Goal: Information Seeking & Learning: Learn about a topic

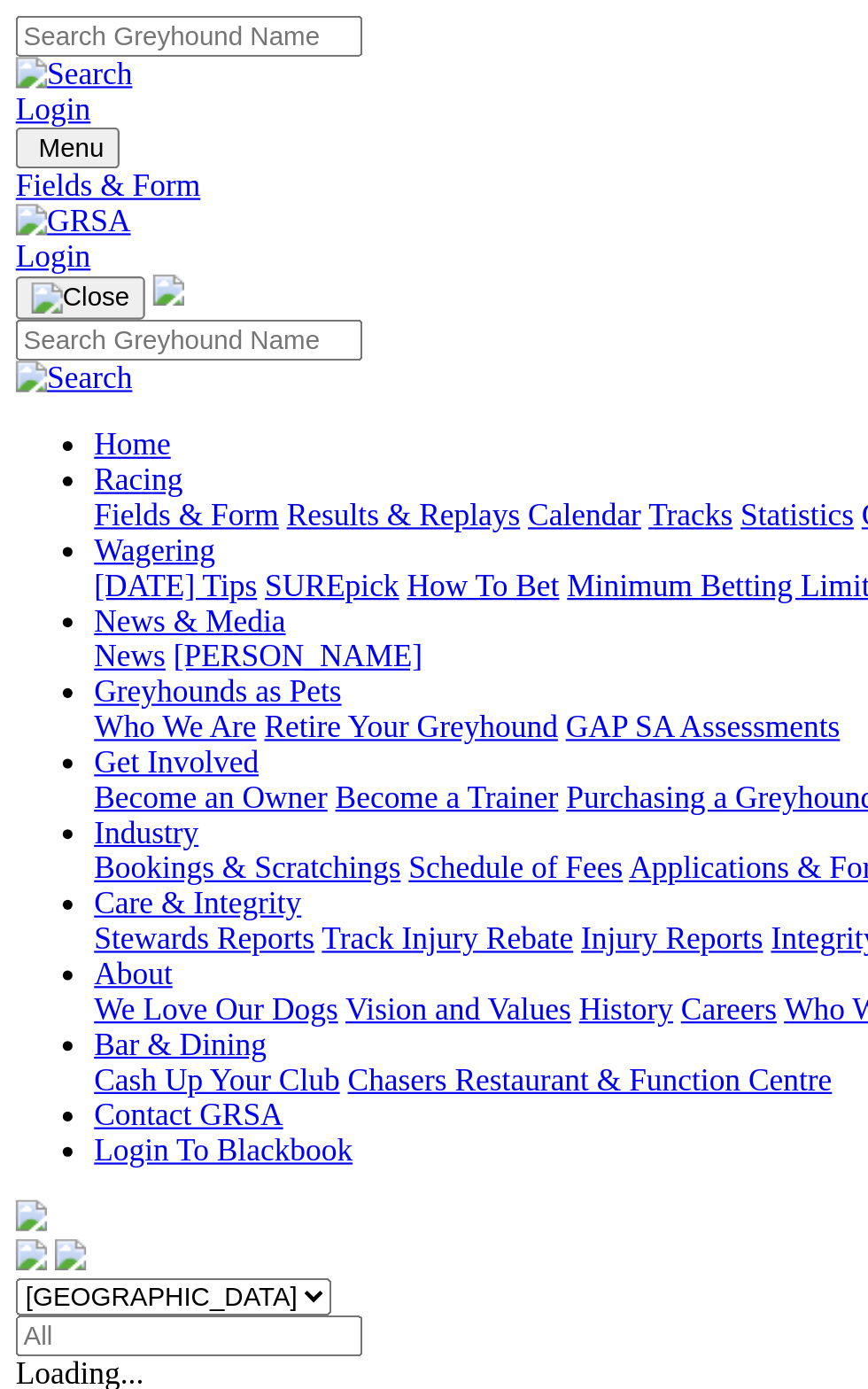
click at [151, 772] on span "[GEOGRAPHIC_DATA]" at bounding box center [79, 779] width 145 height 15
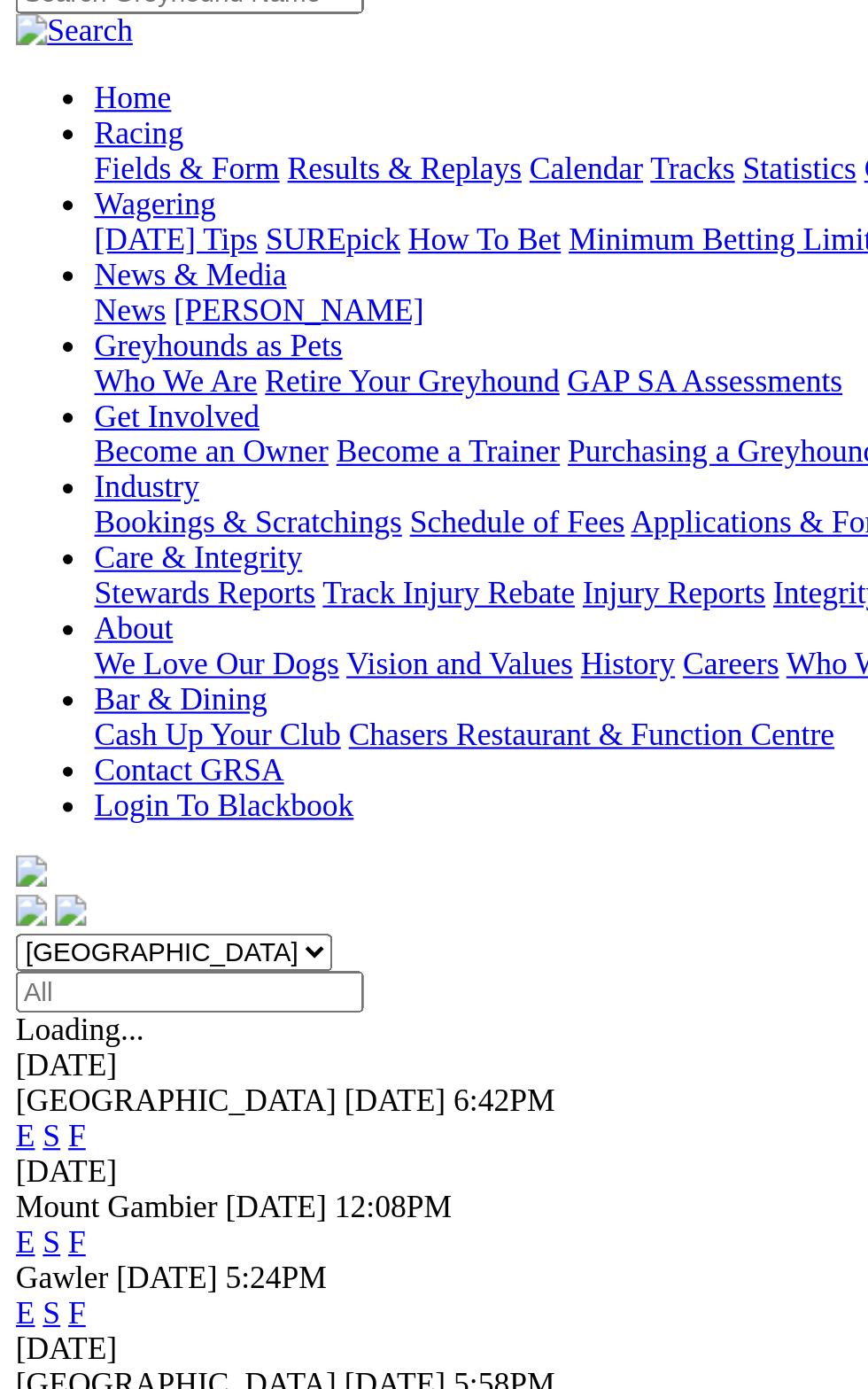
scroll to position [156, 0]
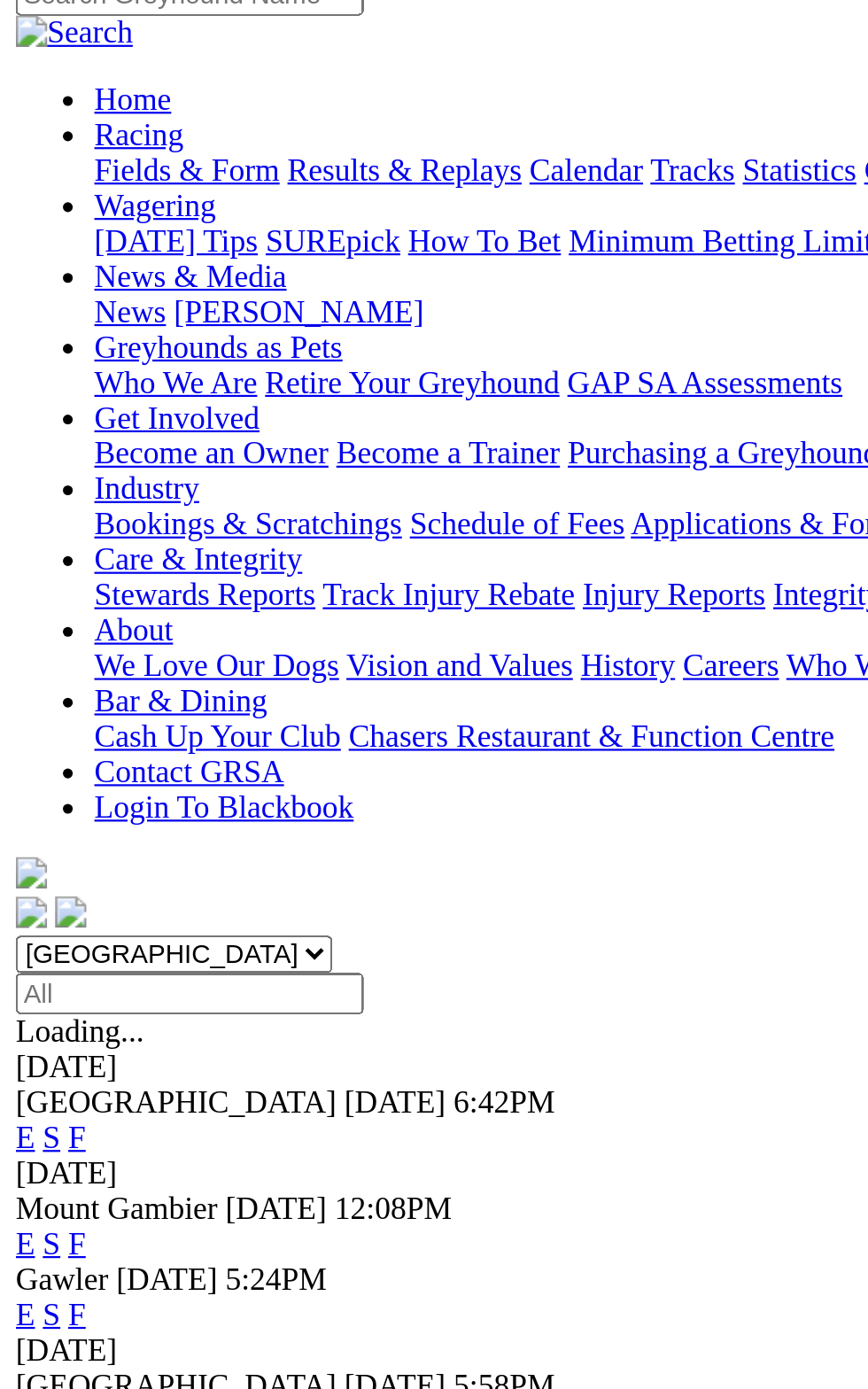
click at [155, 489] on span "Today" at bounding box center [179, 496] width 50 height 15
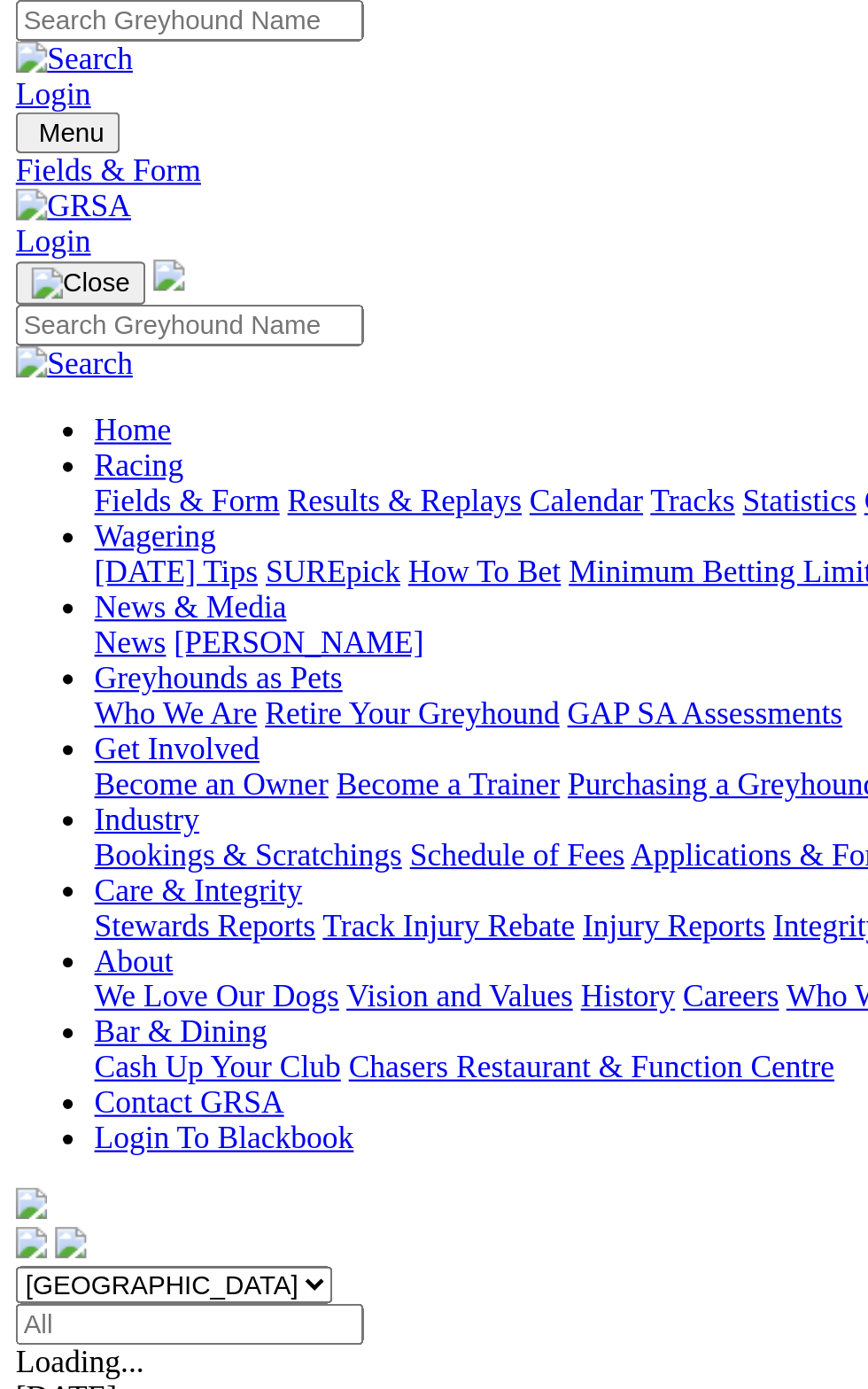
scroll to position [0, 0]
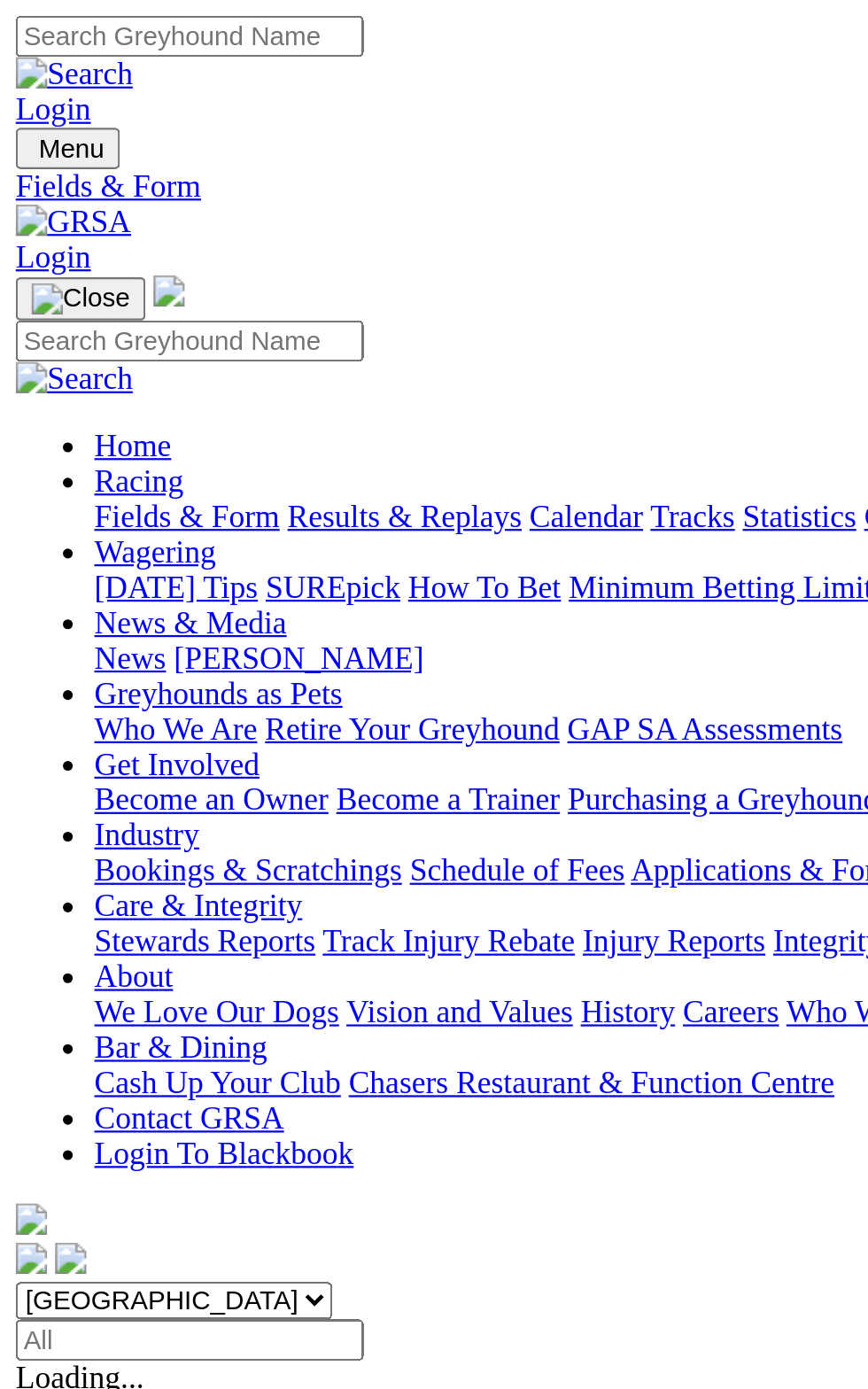
click at [155, 645] on span "Today" at bounding box center [179, 652] width 50 height 15
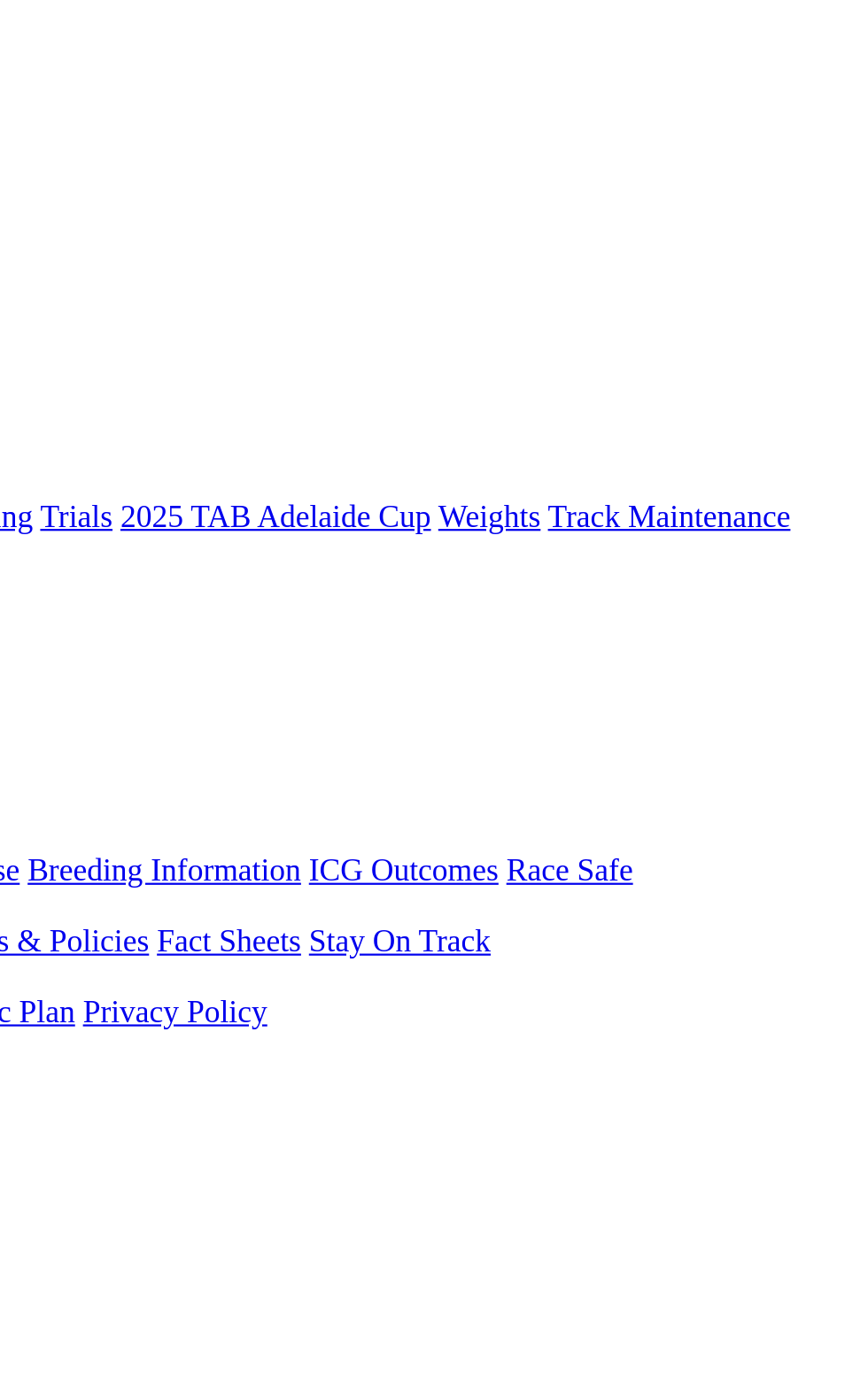
click at [39, 661] on link "F" at bounding box center [35, 668] width 8 height 15
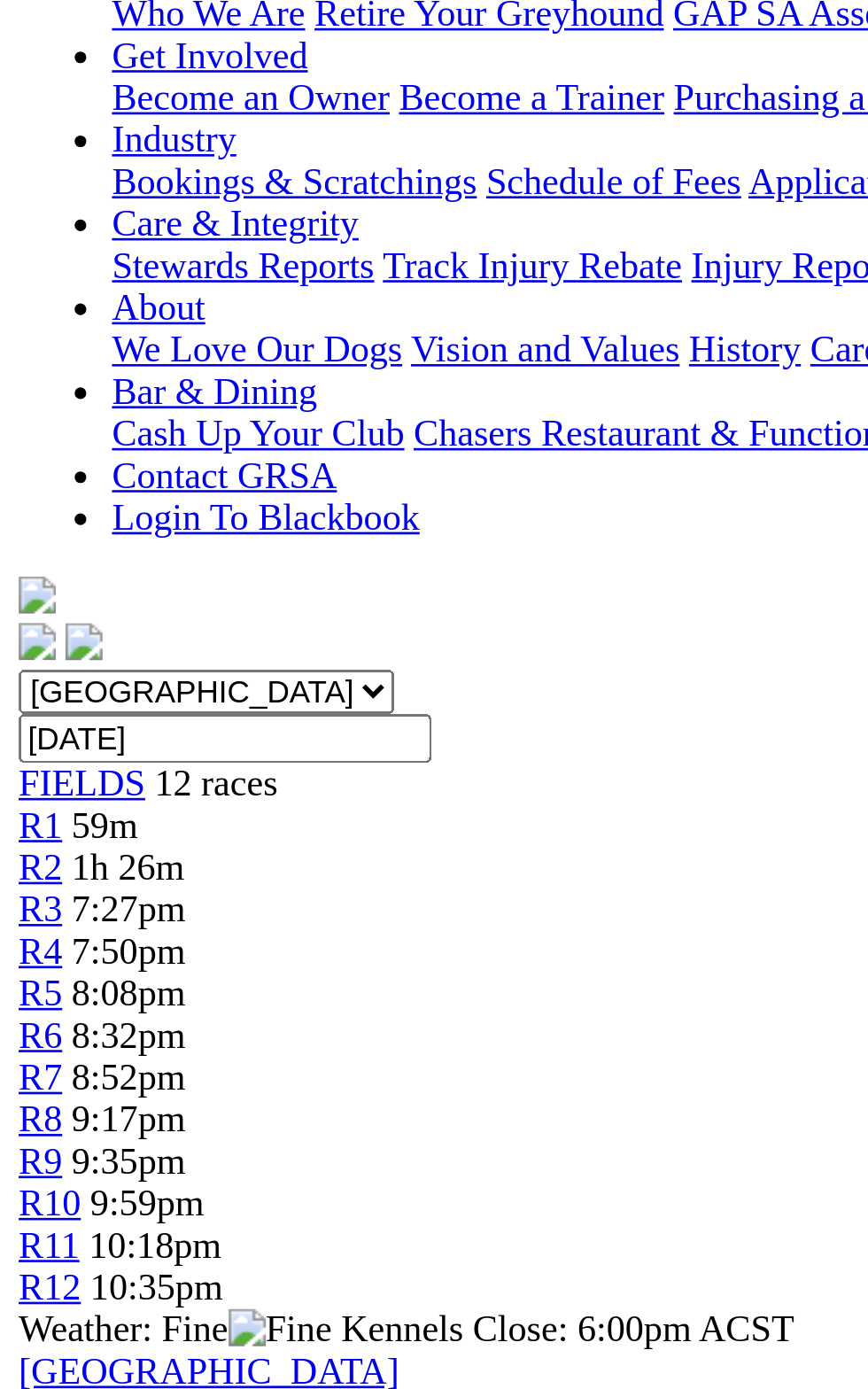
scroll to position [266, 0]
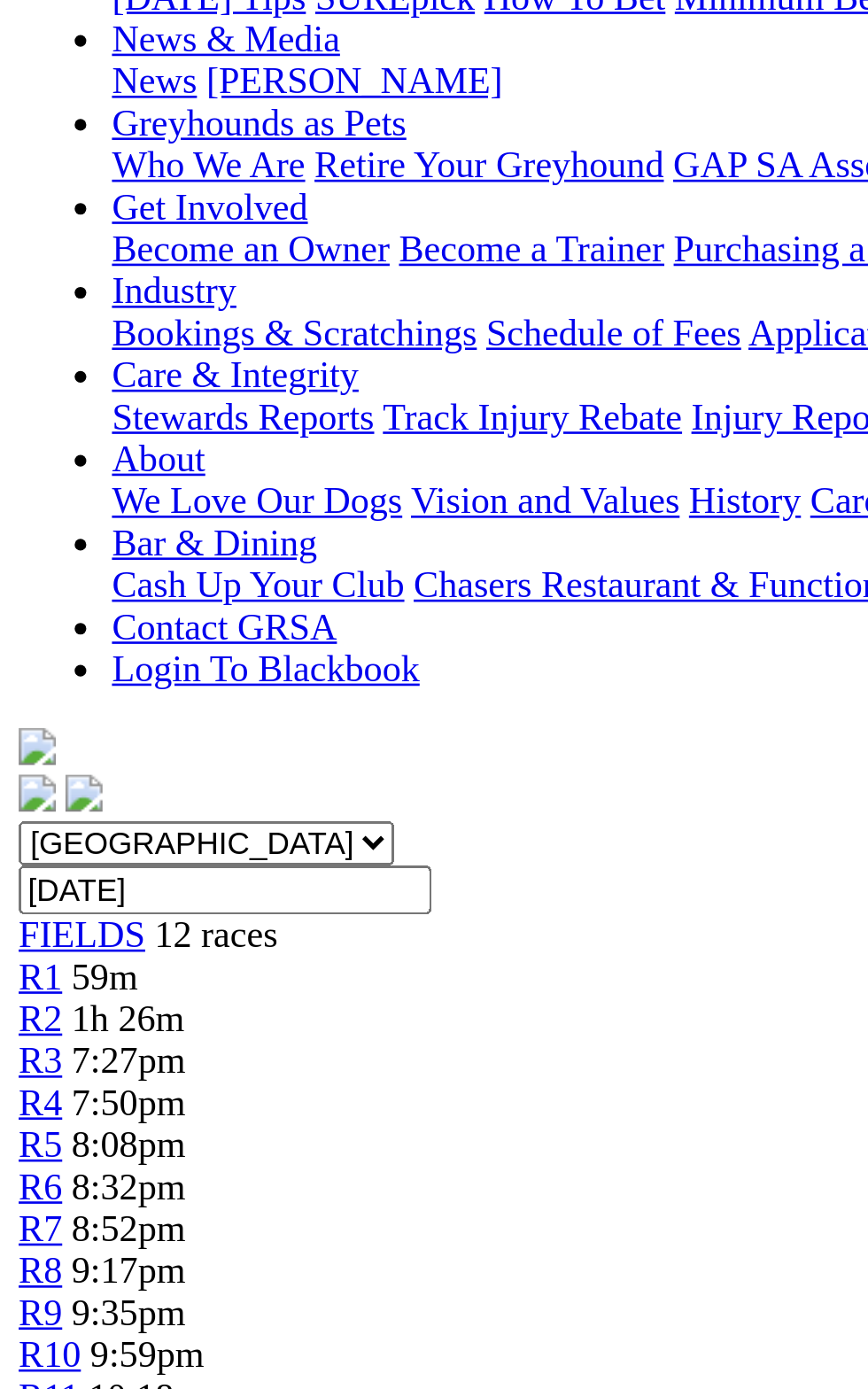
click at [327, 858] on td "[PERSON_NAME]" at bounding box center [384, 867] width 115 height 18
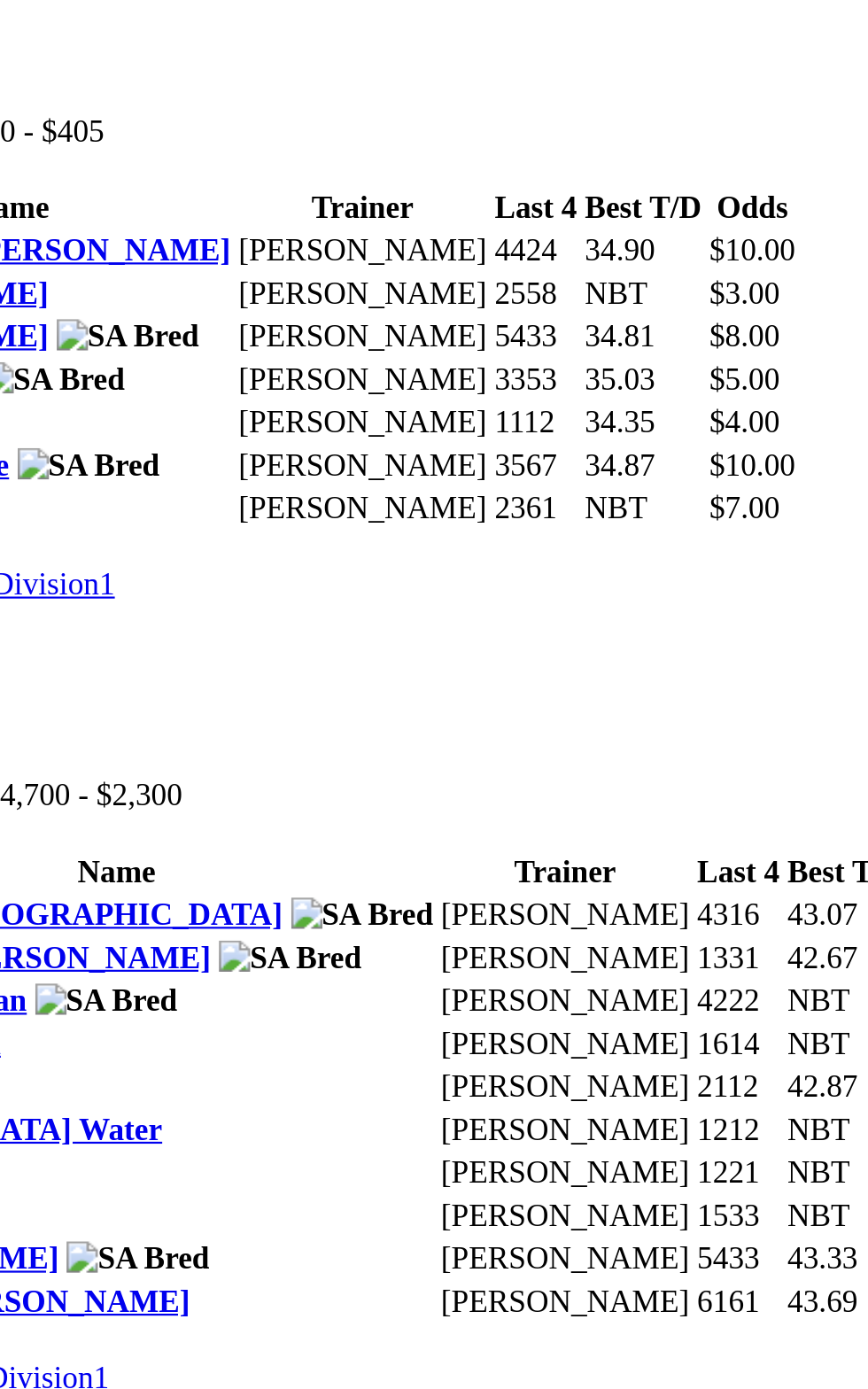
scroll to position [1441, 0]
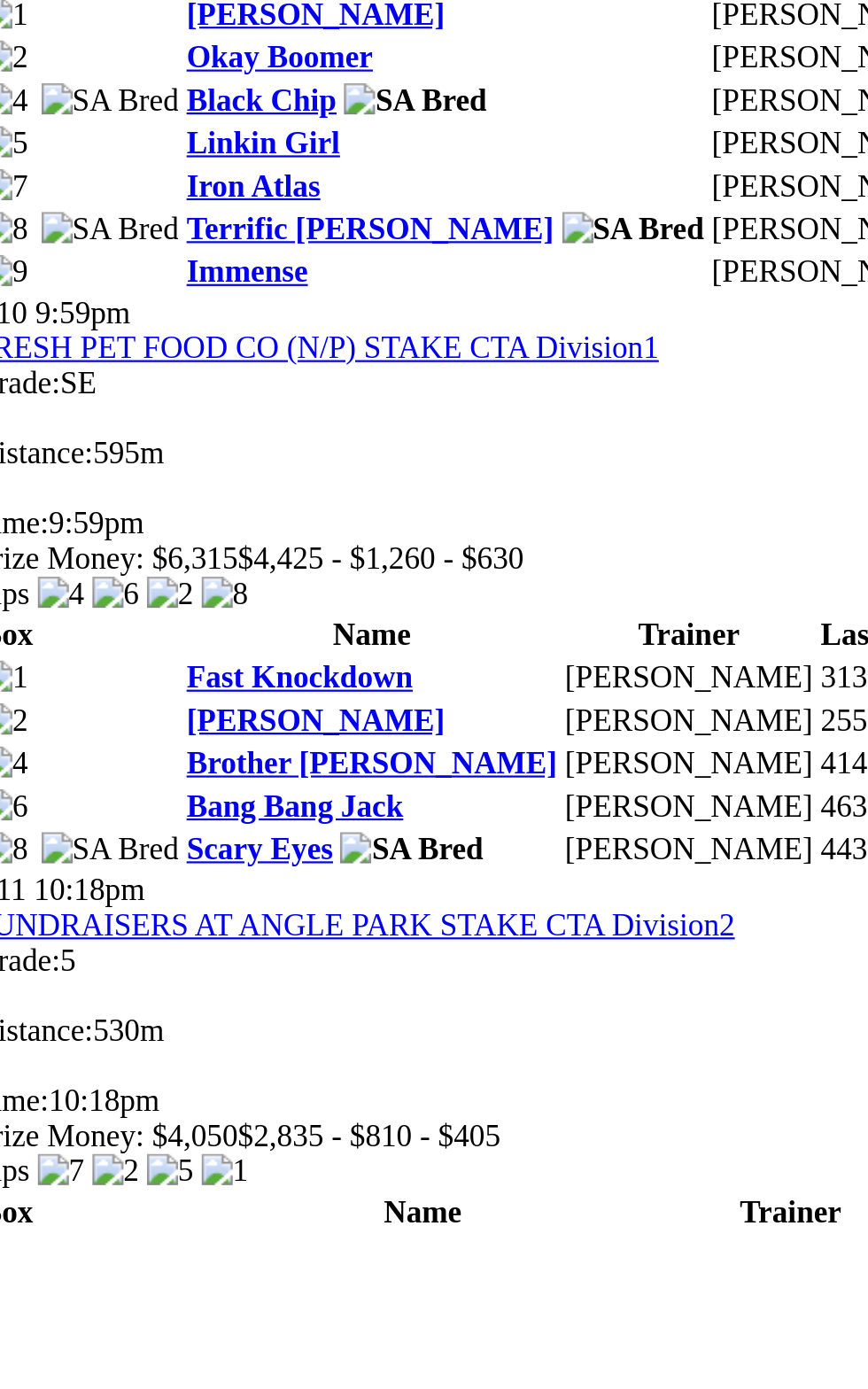
scroll to position [2884, 0]
